Goal: Task Accomplishment & Management: Manage account settings

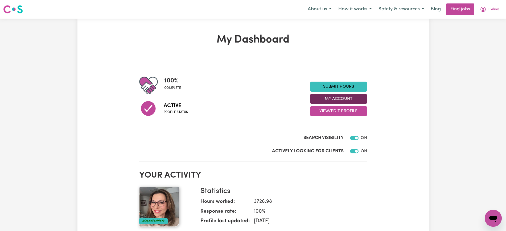
click at [325, 97] on button "My Account" at bounding box center [338, 99] width 57 height 10
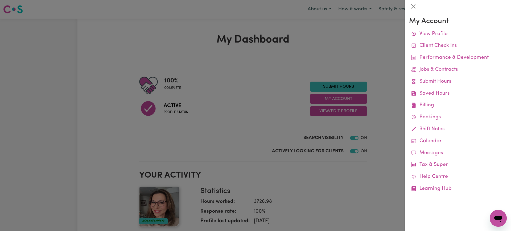
drag, startPoint x: 393, startPoint y: 61, endPoint x: 397, endPoint y: 58, distance: 5.3
click at [393, 61] on div at bounding box center [255, 115] width 511 height 231
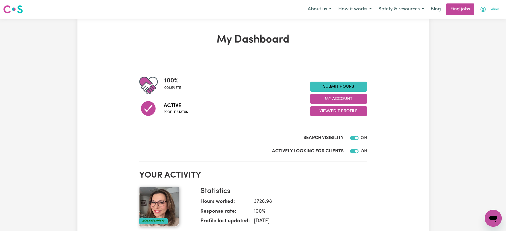
click at [489, 8] on span "Celina" at bounding box center [494, 10] width 11 height 6
click at [477, 42] on link "Logout" at bounding box center [482, 41] width 42 height 10
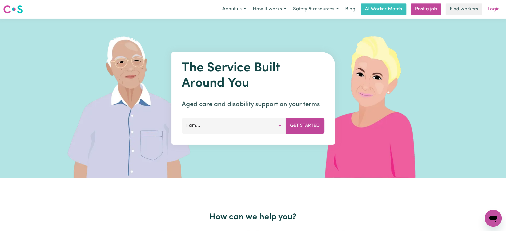
click at [497, 10] on link "Login" at bounding box center [494, 9] width 18 height 12
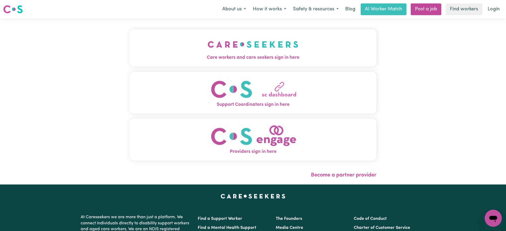
click at [245, 37] on img "Care workers and care seekers sign in here" at bounding box center [253, 45] width 91 height 20
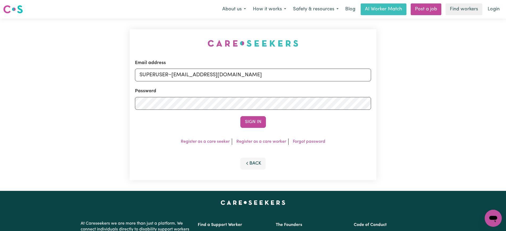
drag, startPoint x: 94, startPoint y: 32, endPoint x: 188, endPoint y: 57, distance: 97.3
click at [95, 32] on div "Email address SUPERUSER~[EMAIL_ADDRESS][DOMAIN_NAME] Password Sign In Register …" at bounding box center [253, 105] width 506 height 173
drag, startPoint x: 172, startPoint y: 74, endPoint x: 505, endPoint y: 83, distance: 333.2
click at [506, 82] on html "Menu About us How it works Safety & resources Blog AI Worker Match Post a job F…" at bounding box center [253, 201] width 506 height 403
type input "[EMAIL_ADDRESS][DOMAIN_NAME]"
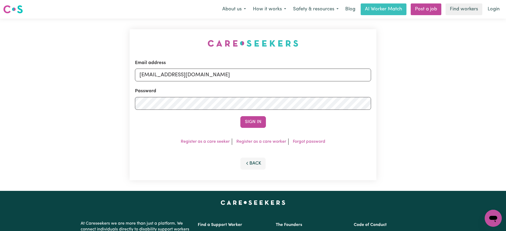
click at [240, 116] on button "Sign In" at bounding box center [253, 122] width 26 height 12
